Goal: Use online tool/utility: Use online tool/utility

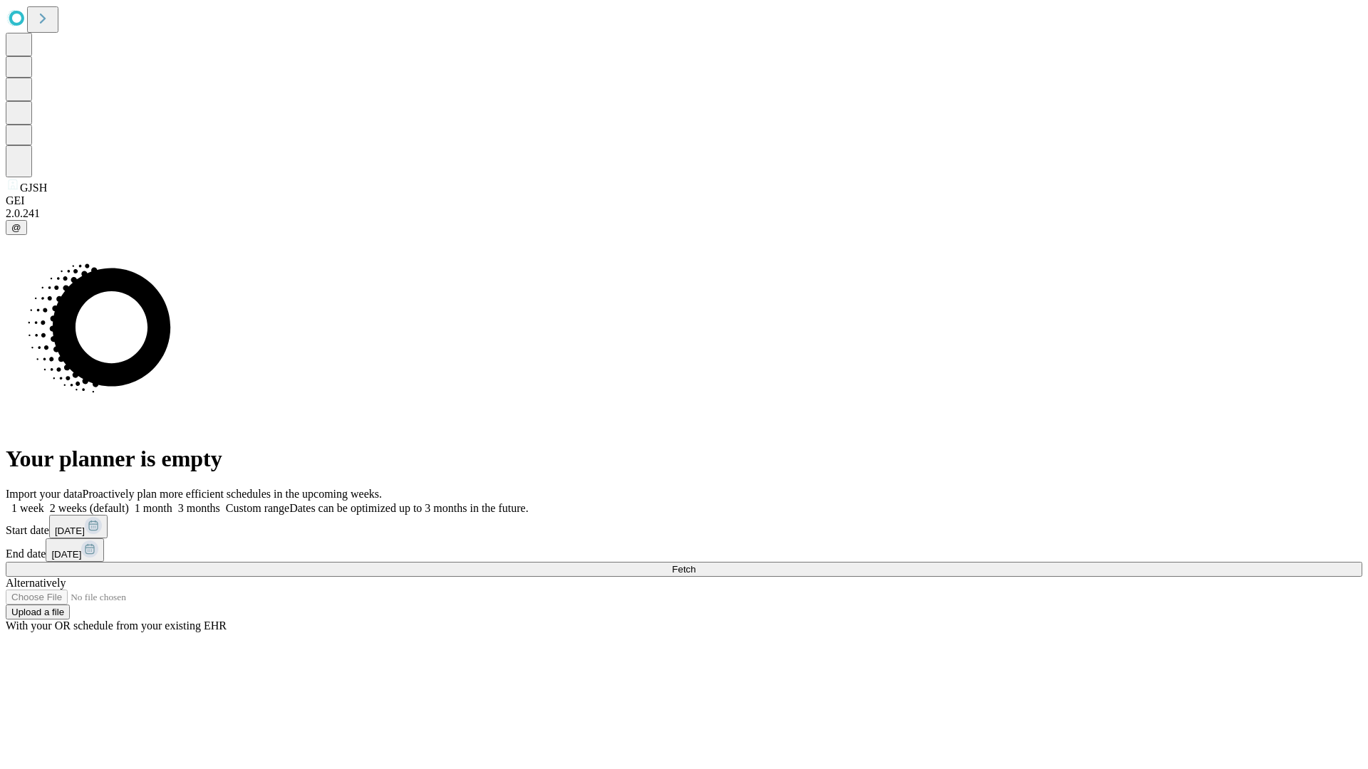
click at [695, 564] on span "Fetch" at bounding box center [684, 569] width 24 height 11
